Goal: Check status: Check status

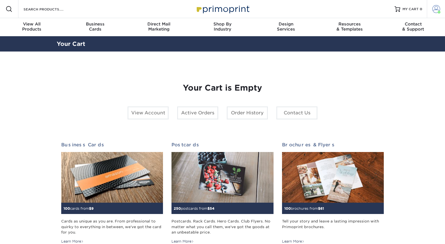
click at [437, 10] on span at bounding box center [436, 9] width 8 height 8
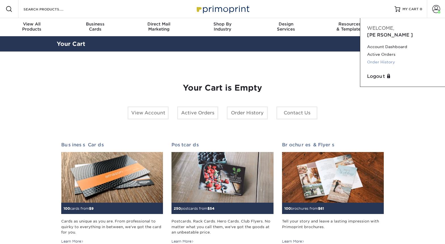
click at [381, 58] on link "Order History" at bounding box center [402, 62] width 71 height 8
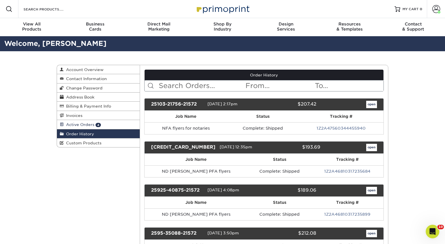
click at [71, 126] on span "Active Orders" at bounding box center [79, 125] width 31 height 5
